Goal: Transaction & Acquisition: Book appointment/travel/reservation

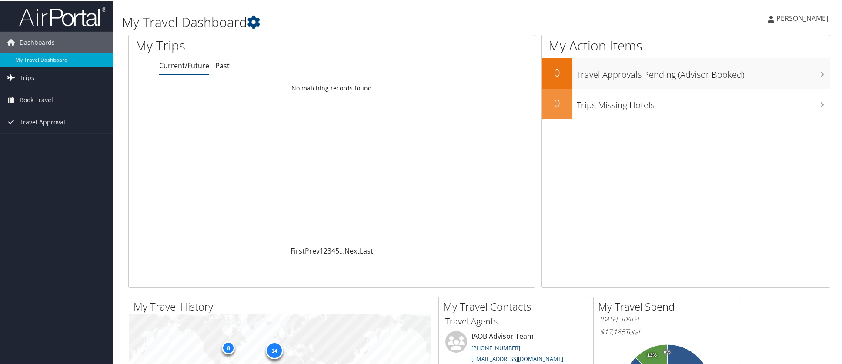
click at [22, 74] on span "Trips" at bounding box center [27, 77] width 15 height 22
click at [40, 134] on span "Book Travel" at bounding box center [36, 138] width 33 height 22
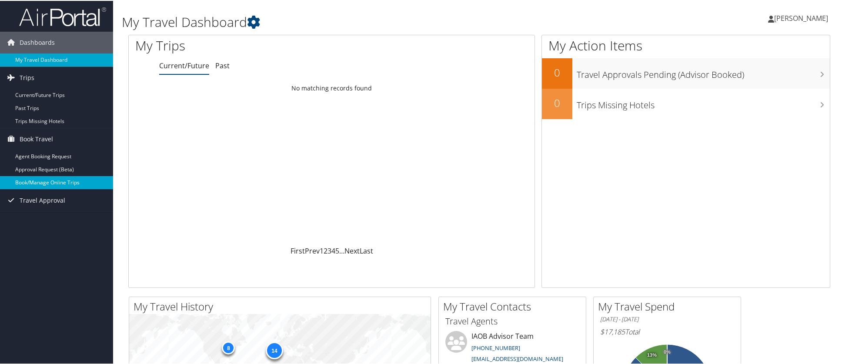
click at [79, 180] on link "Book/Manage Online Trips" at bounding box center [56, 181] width 113 height 13
